Goal: Book appointment/travel/reservation

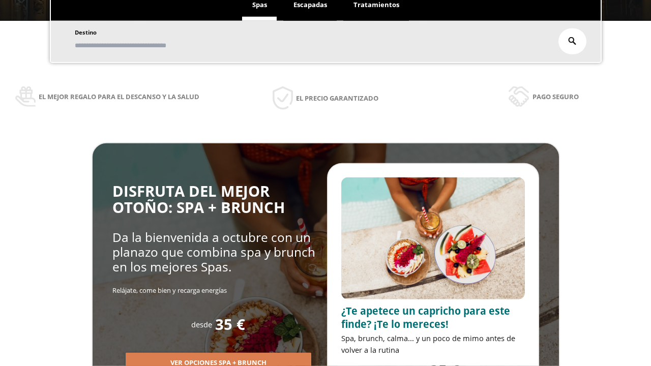
scroll to position [173, 0]
click at [310, 5] on span "Escapadas" at bounding box center [310, 4] width 34 height 9
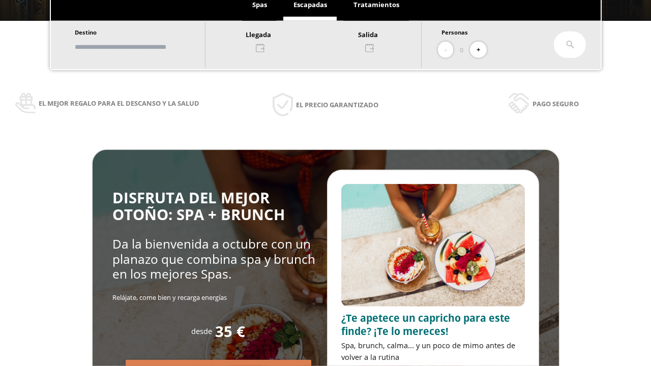
click at [143, 47] on input "text" at bounding box center [135, 47] width 127 height 18
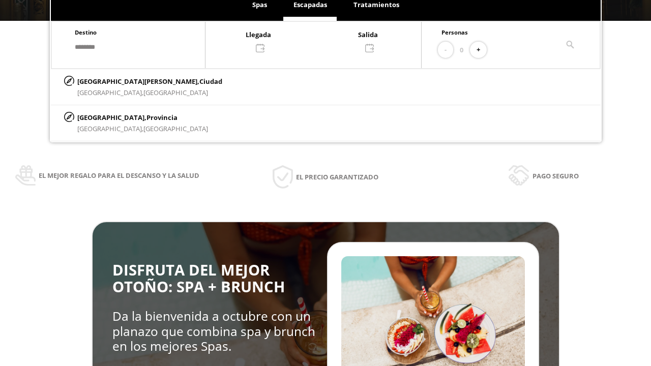
click at [323, 40] on div at bounding box center [313, 40] width 216 height 24
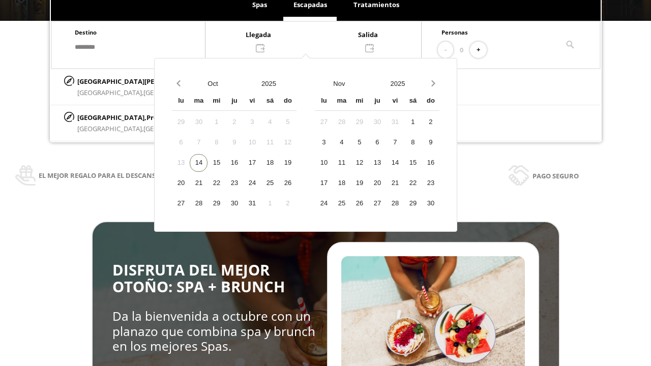
click at [243, 172] on div "16" at bounding box center [234, 163] width 18 height 18
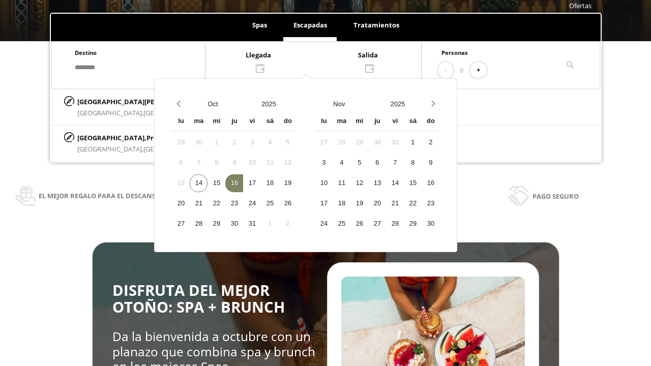
click at [261, 183] on div "17" at bounding box center [252, 183] width 18 height 18
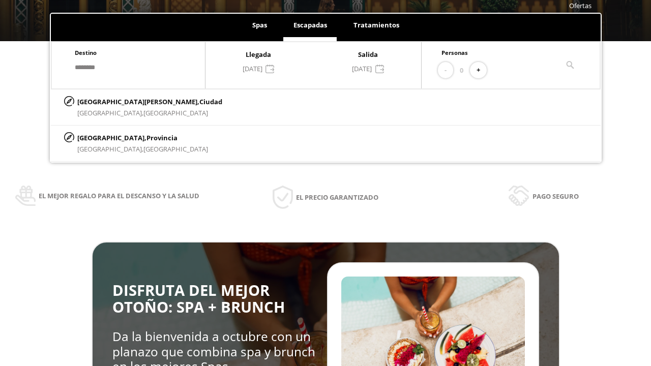
click at [482, 70] on button "+" at bounding box center [478, 70] width 17 height 17
click at [128, 101] on p "[GEOGRAPHIC_DATA][PERSON_NAME], [GEOGRAPHIC_DATA]" at bounding box center [149, 101] width 145 height 11
type input "**********"
